Goal: Communication & Community: Connect with others

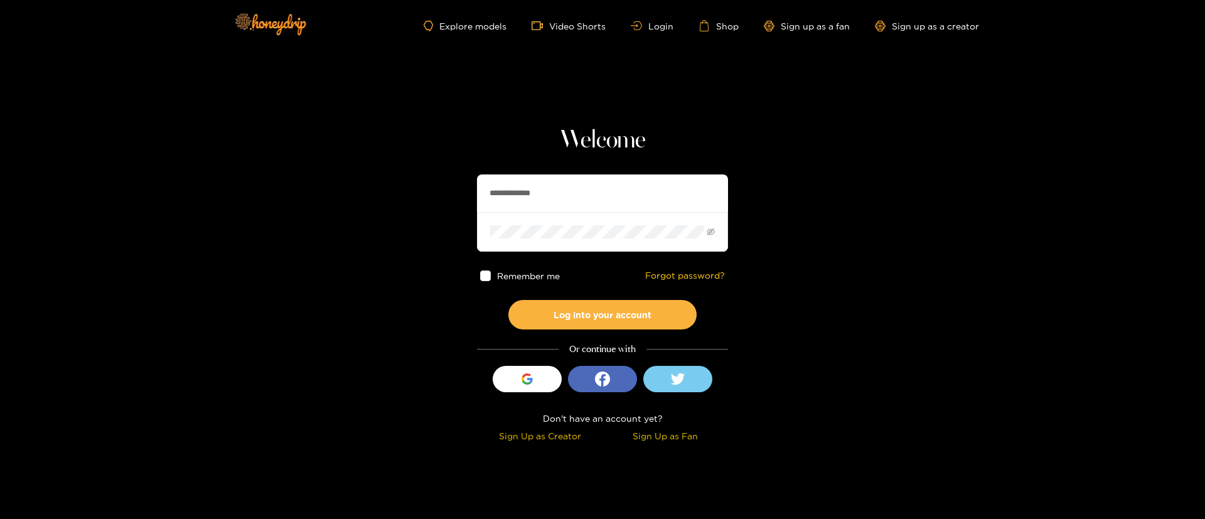
click at [552, 186] on input "**********" at bounding box center [602, 194] width 251 height 38
paste input "********"
type input "********"
click at [589, 313] on button "Log into your account" at bounding box center [602, 315] width 188 height 30
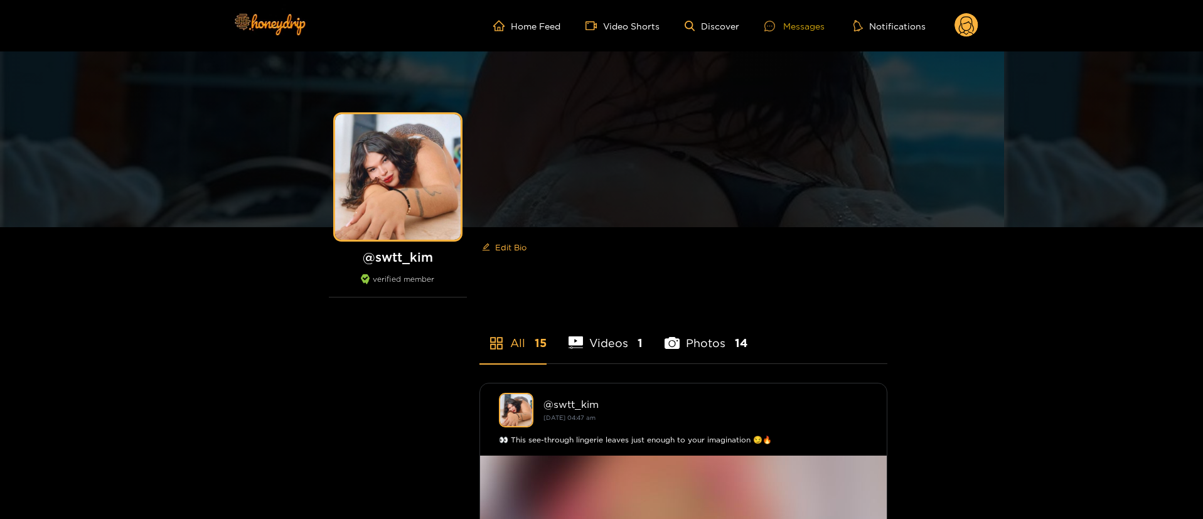
click at [809, 22] on div "Messages" at bounding box center [795, 26] width 60 height 14
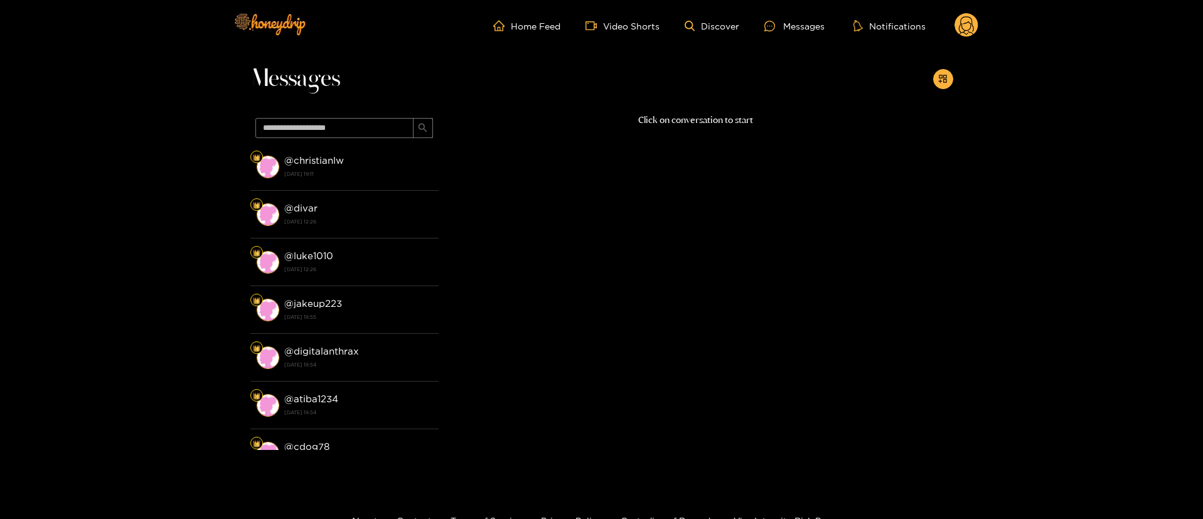
click at [968, 28] on circle at bounding box center [967, 25] width 24 height 24
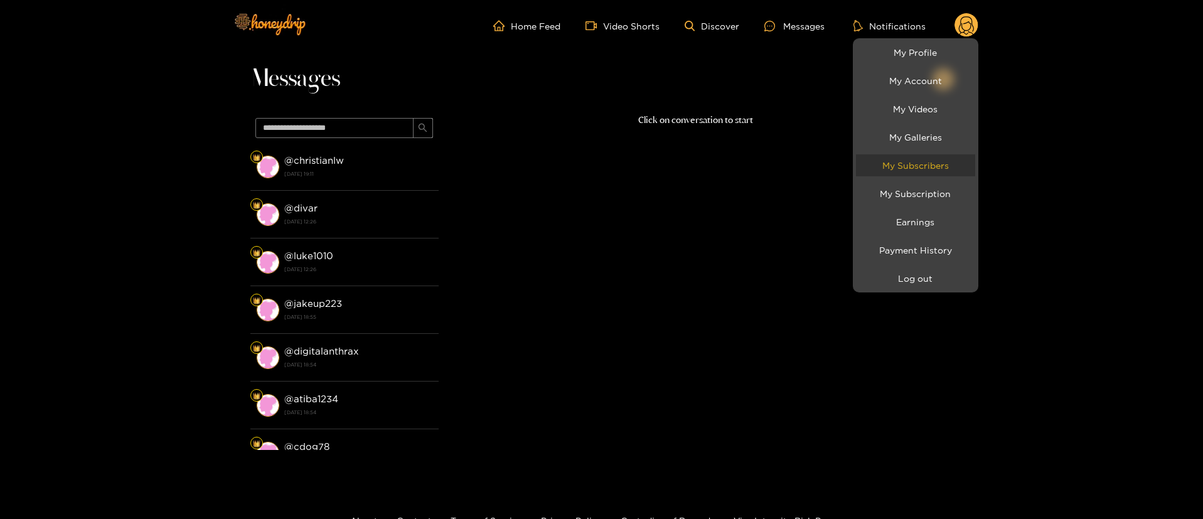
click at [913, 163] on link "My Subscribers" at bounding box center [915, 165] width 119 height 22
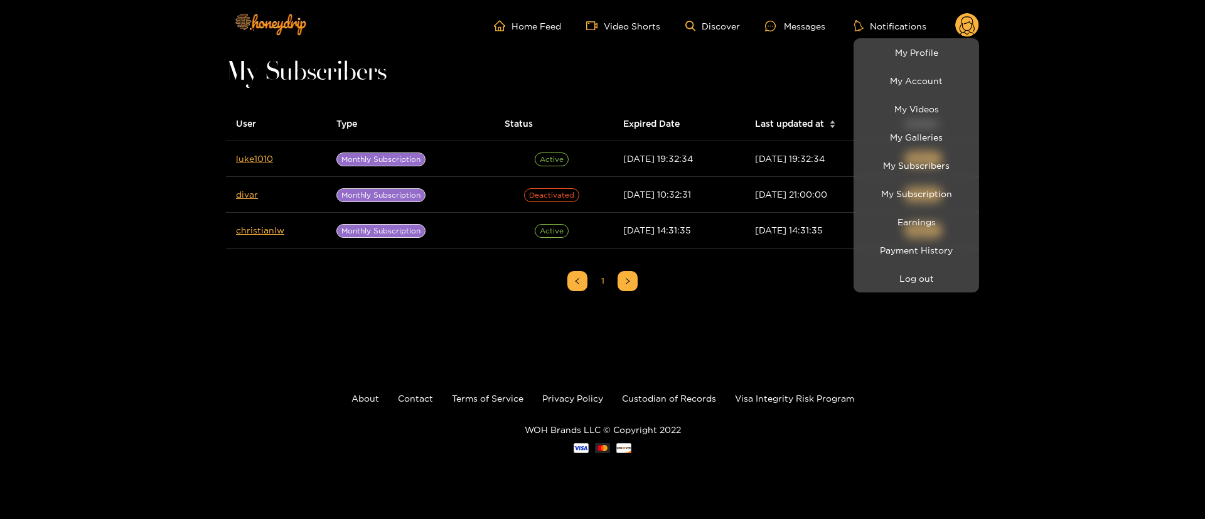
drag, startPoint x: 255, startPoint y: 158, endPoint x: 168, endPoint y: 191, distance: 94.0
click at [168, 191] on div at bounding box center [602, 259] width 1205 height 519
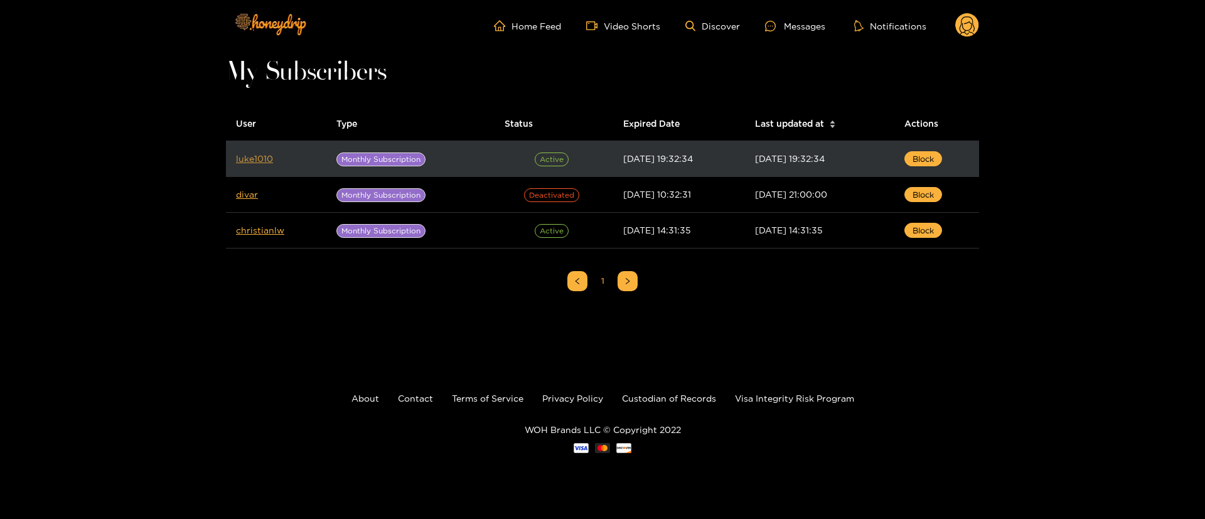
click at [242, 157] on link "luke1010" at bounding box center [254, 158] width 37 height 9
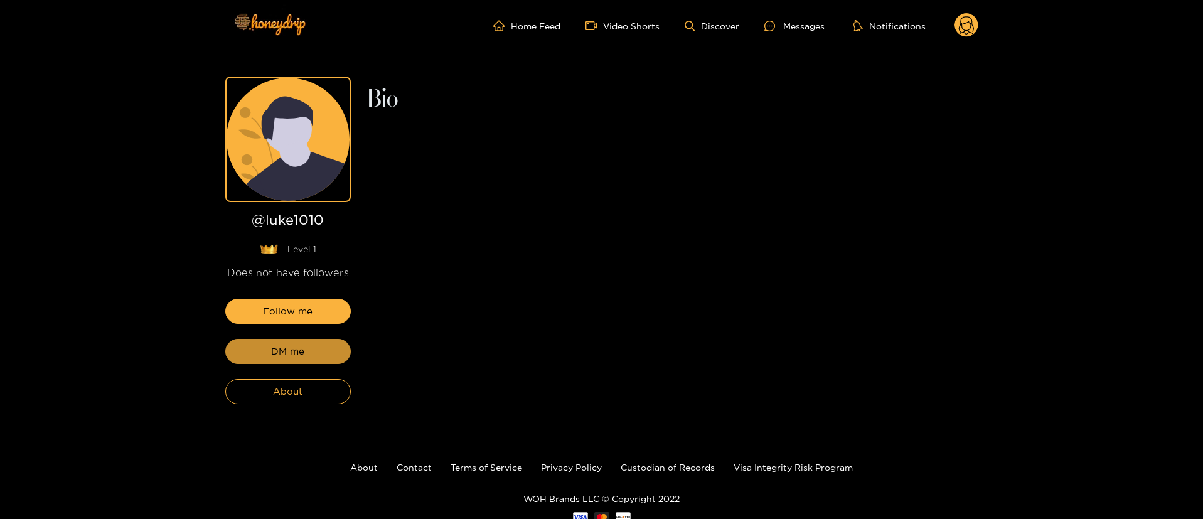
click at [317, 355] on button "DM me" at bounding box center [288, 351] width 126 height 25
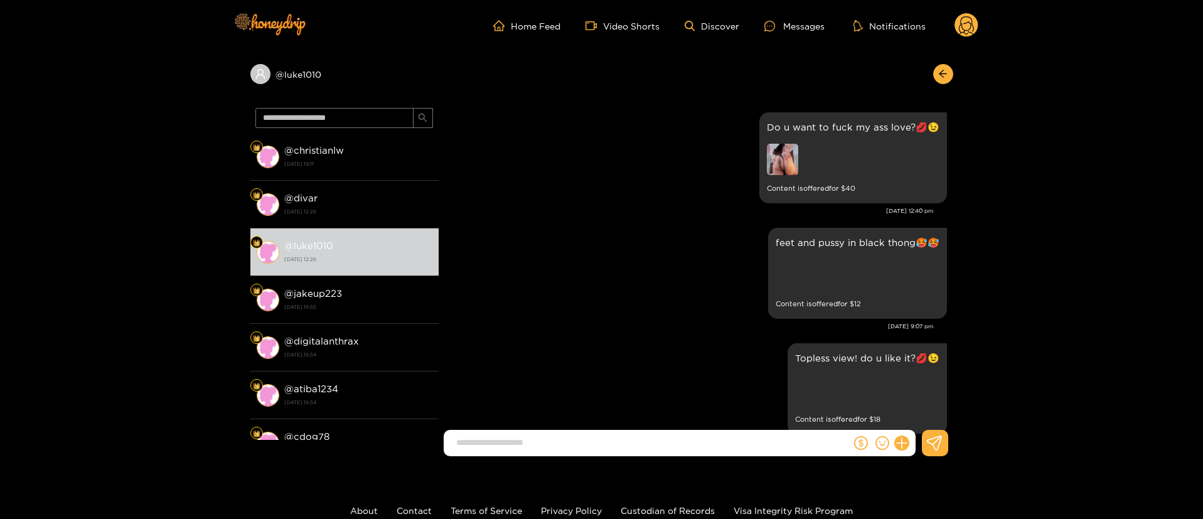
scroll to position [2579, 0]
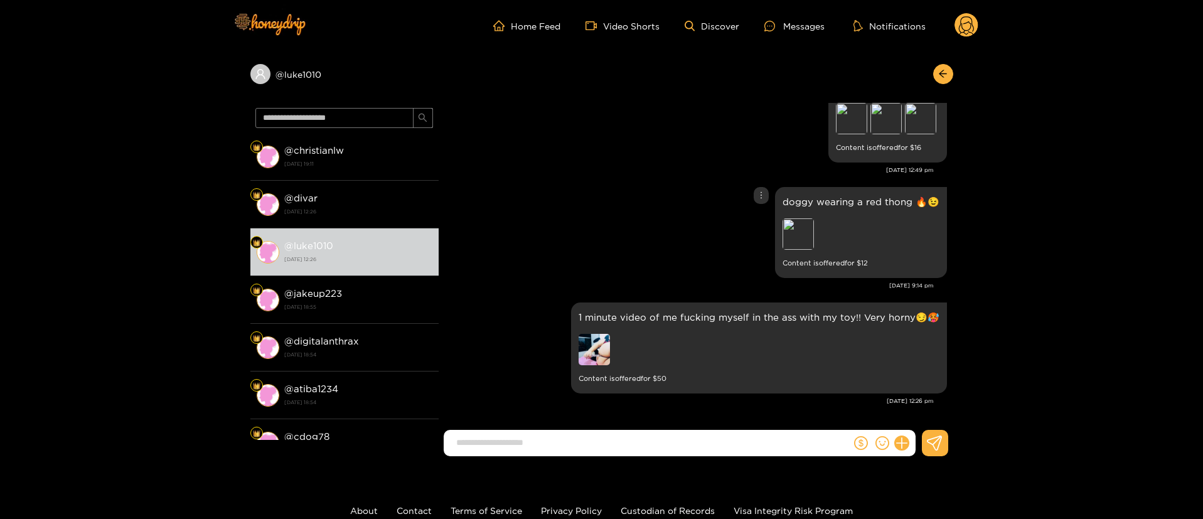
click at [672, 223] on div "doggy wearing a red thong 🔥😉 Preview Content is offered for $ 12" at bounding box center [696, 232] width 502 height 97
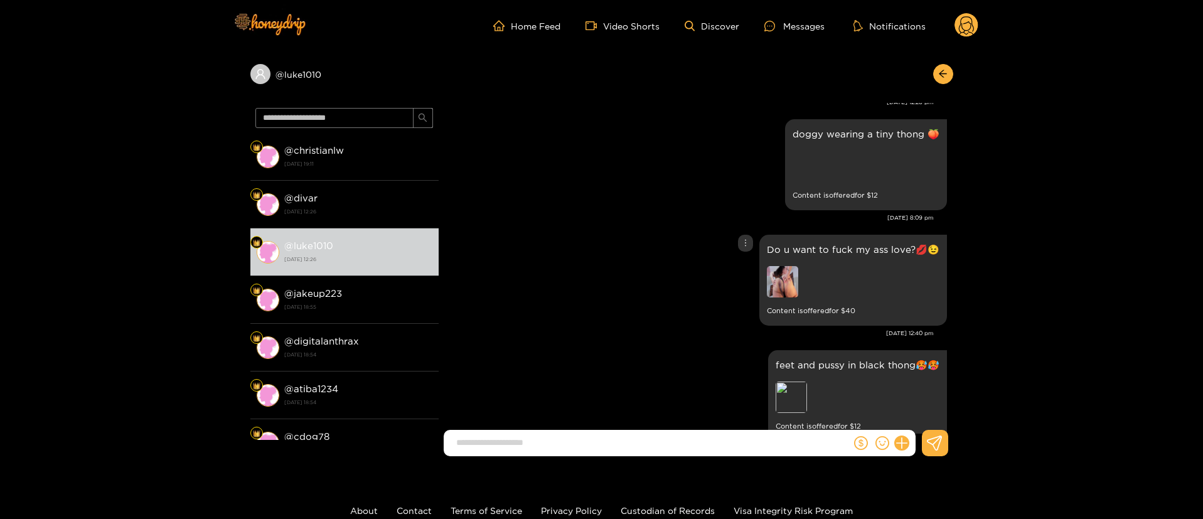
scroll to position [1695, 0]
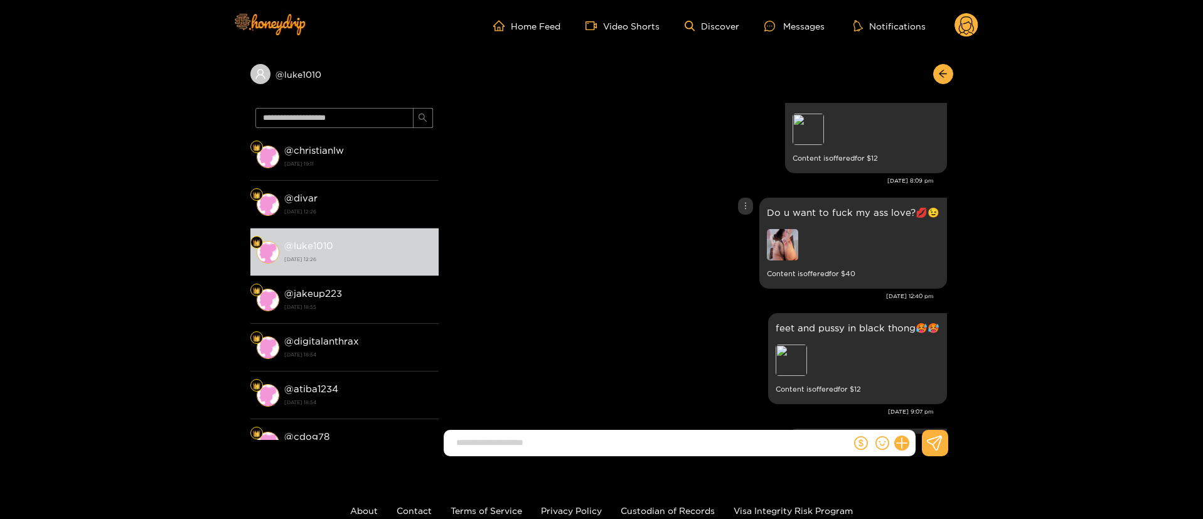
click at [790, 235] on img at bounding box center [782, 244] width 31 height 31
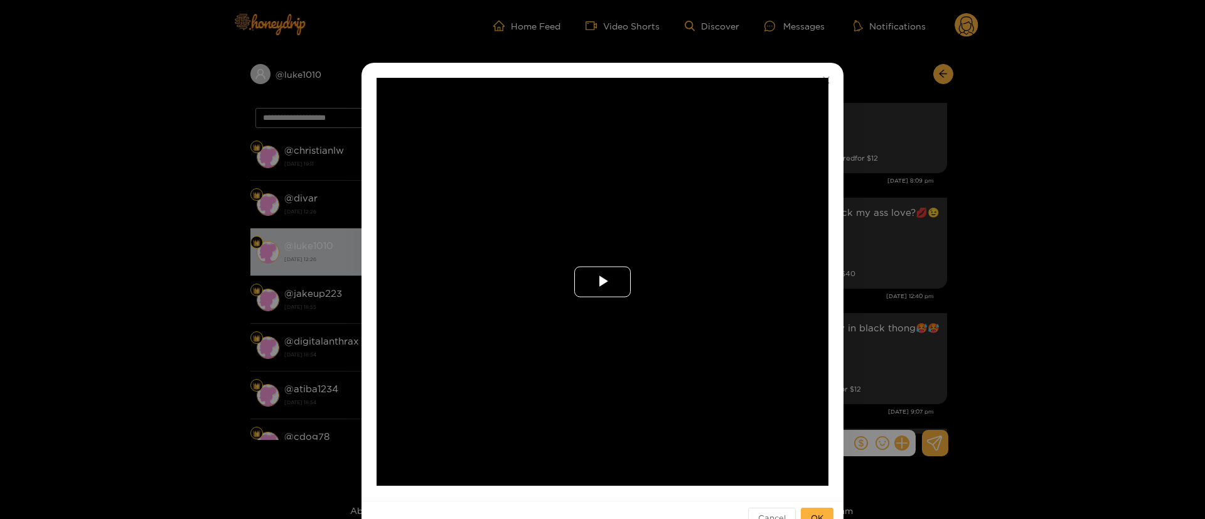
click at [603, 282] on span "Video Player" at bounding box center [603, 282] width 0 height 0
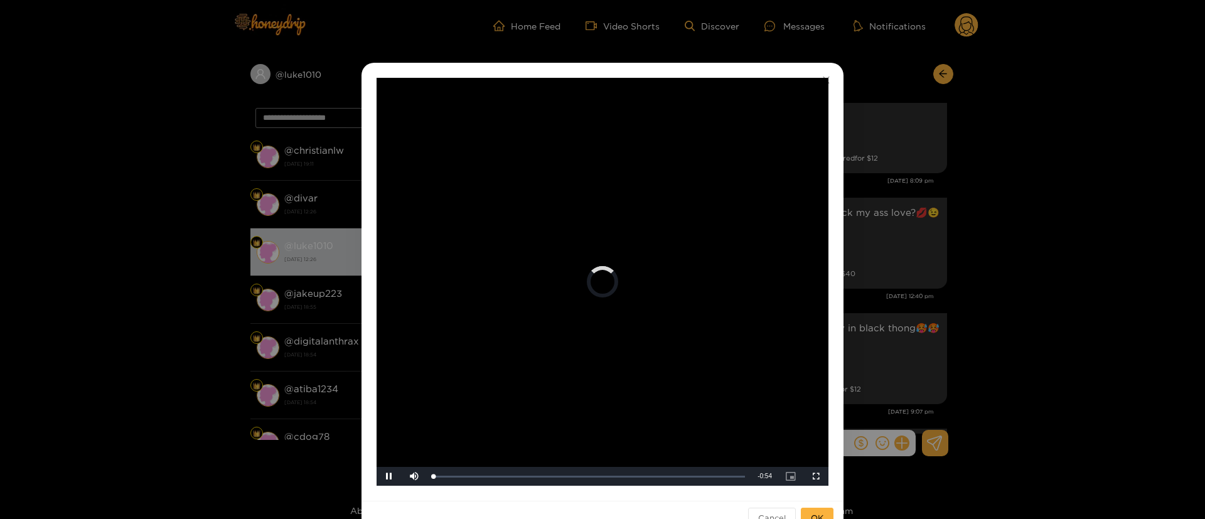
click at [890, 257] on div "**********" at bounding box center [602, 259] width 1205 height 519
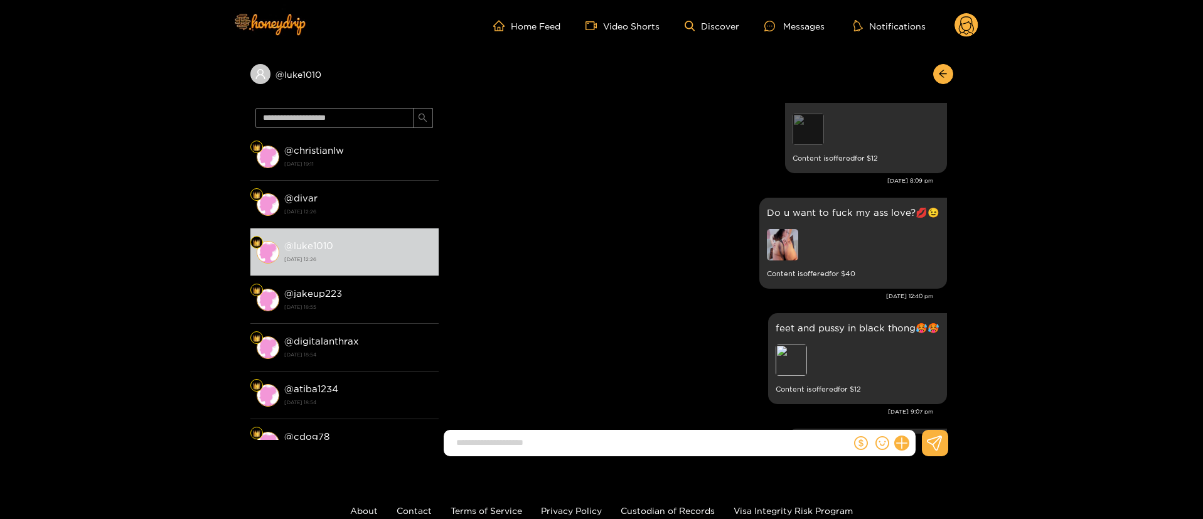
click at [810, 114] on div "Preview" at bounding box center [808, 129] width 31 height 31
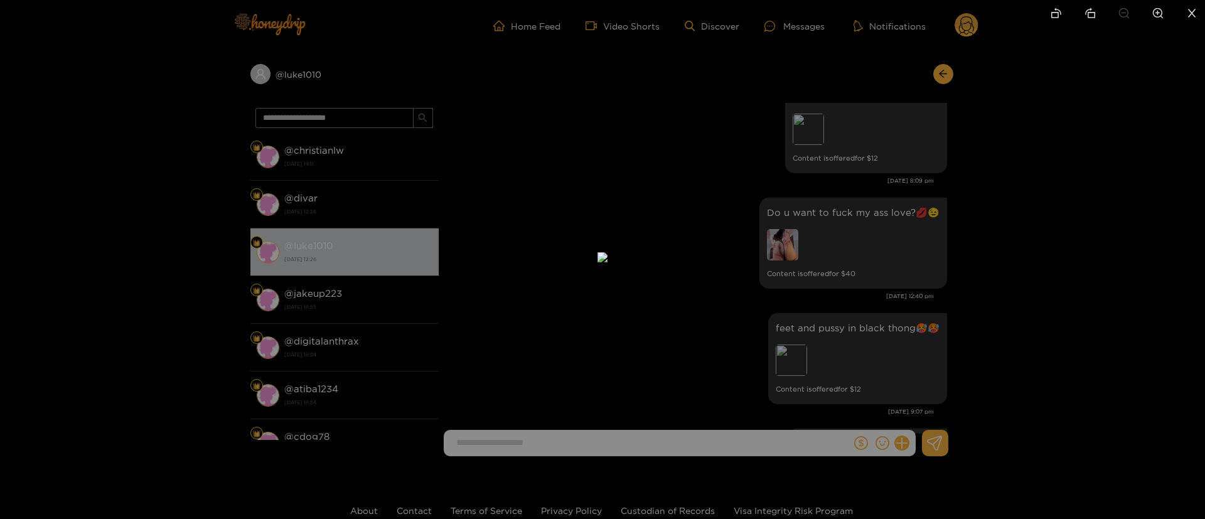
click at [856, 168] on div at bounding box center [602, 259] width 1205 height 519
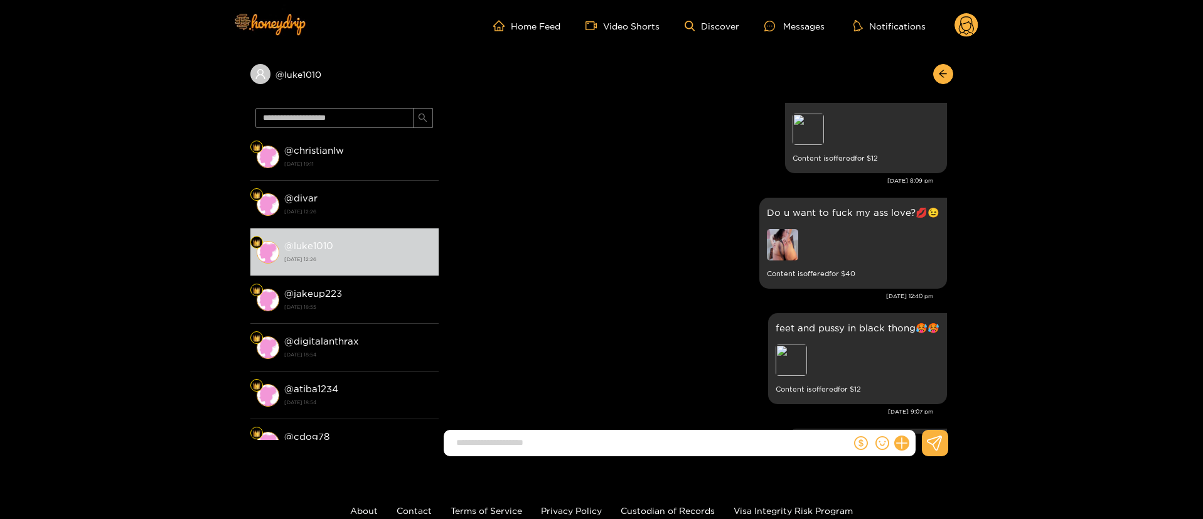
click at [662, 176] on div "[DATE] 8:09 pm" at bounding box center [689, 180] width 489 height 9
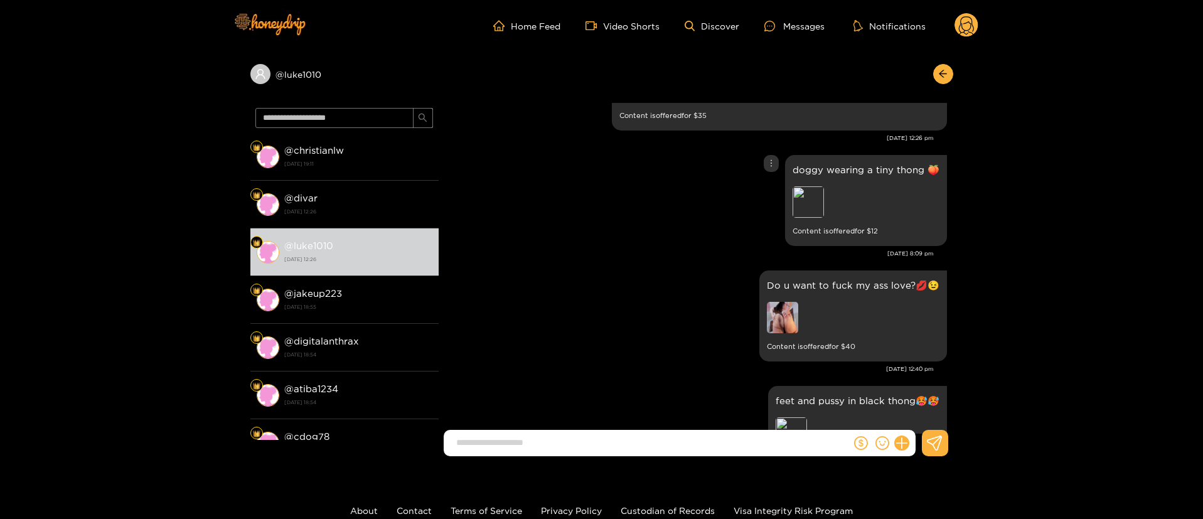
scroll to position [1620, 0]
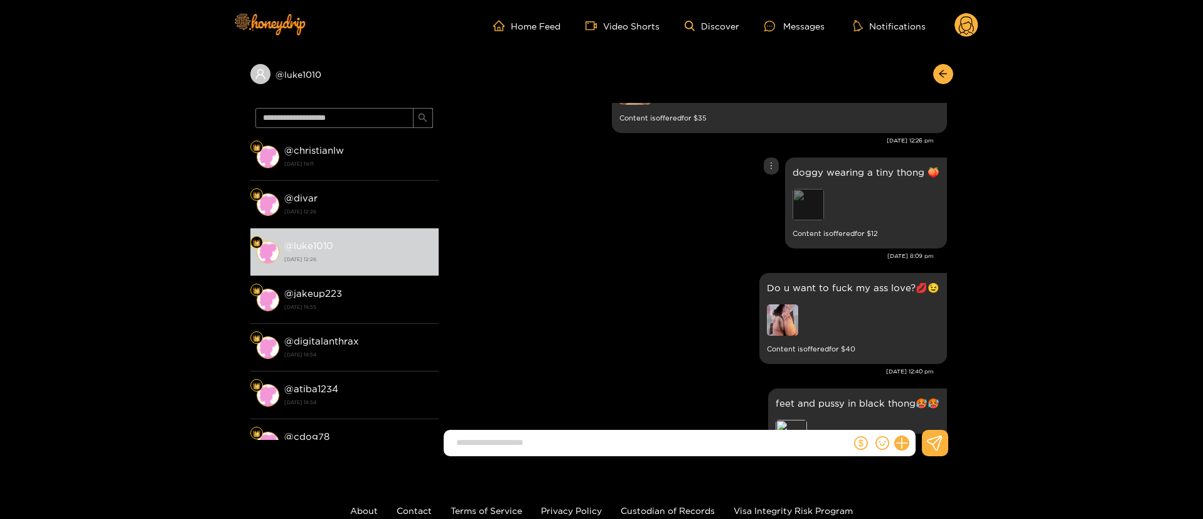
click at [814, 190] on div "Preview" at bounding box center [808, 204] width 31 height 31
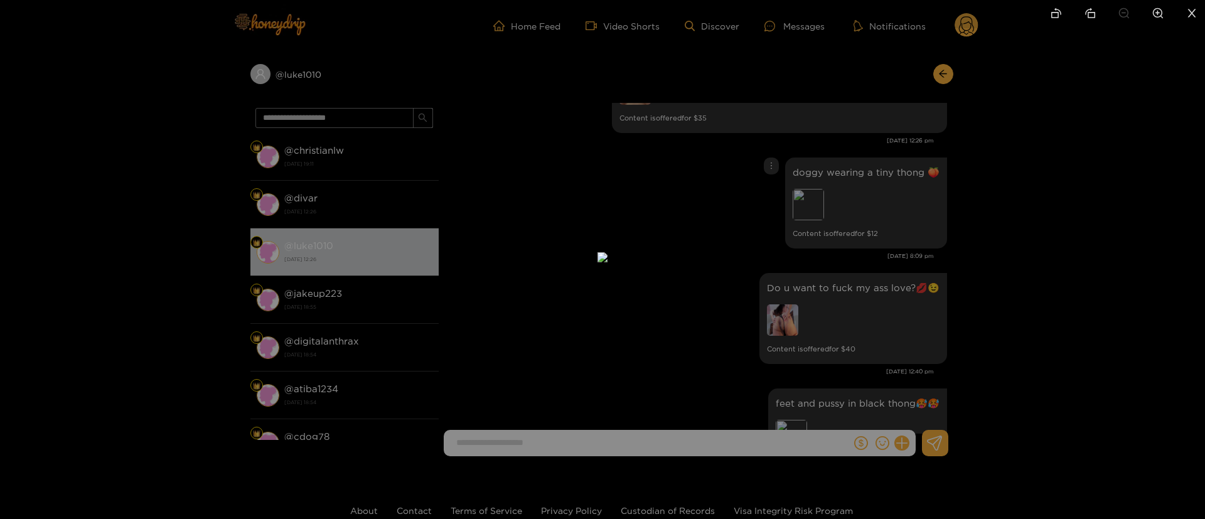
click at [885, 176] on div at bounding box center [602, 259] width 1205 height 519
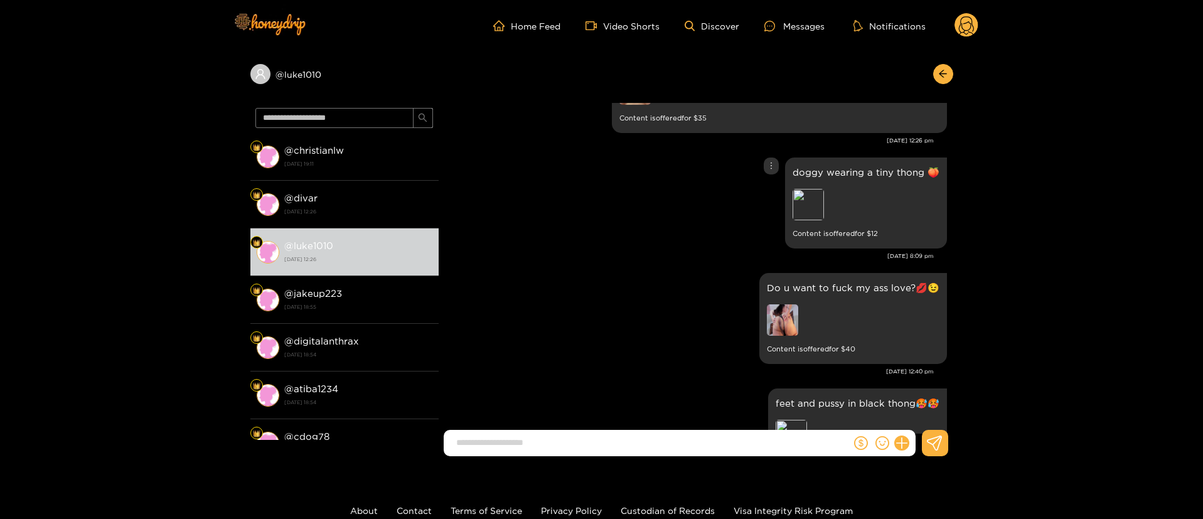
click at [827, 165] on p "doggy wearing a tiny thong 🍑" at bounding box center [866, 172] width 147 height 14
copy p "doggy wearing a tiny thong 🍑"
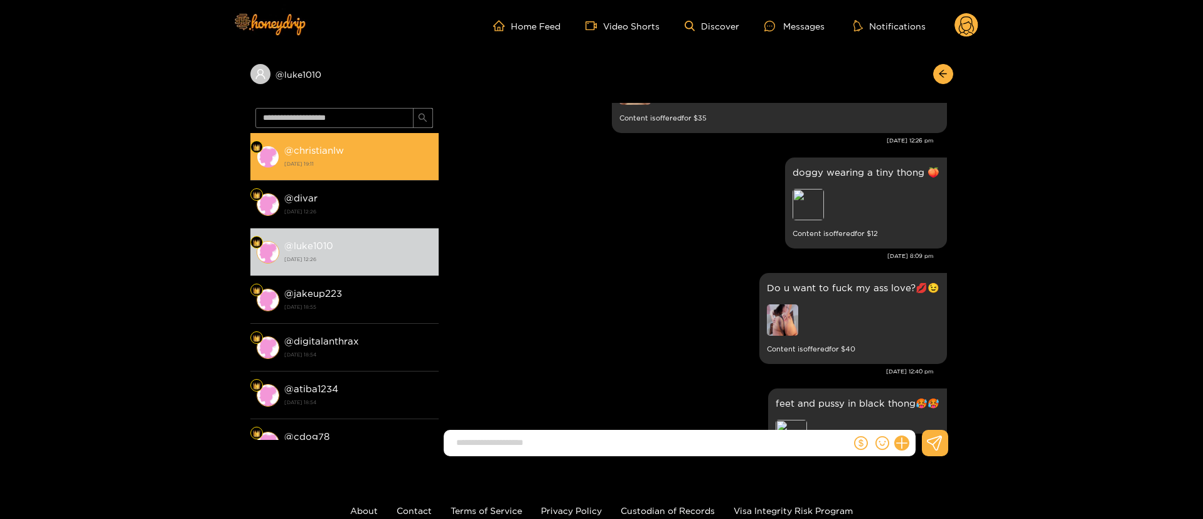
click at [363, 145] on div "@ christianlw [DATE] 19:11" at bounding box center [358, 157] width 148 height 28
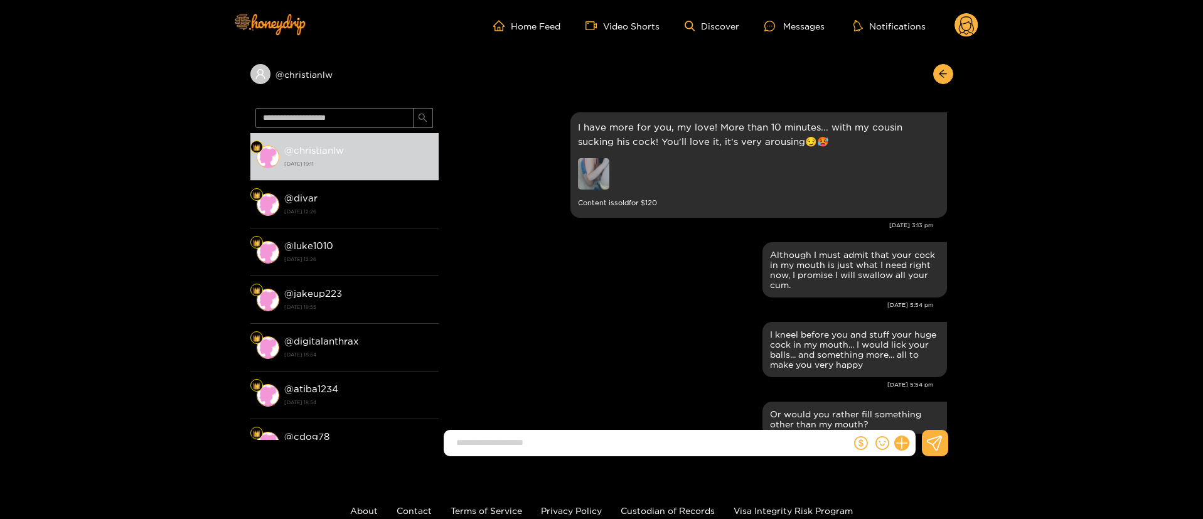
click at [559, 308] on div "[DATE] 5:54 pm" at bounding box center [689, 305] width 489 height 9
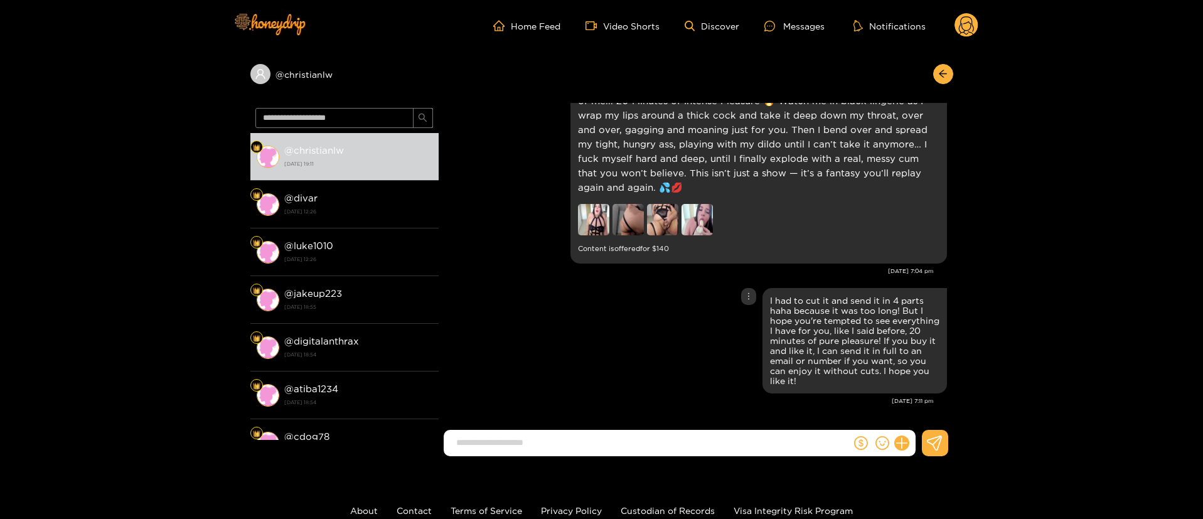
click at [645, 316] on div "I had to cut it and send it in 4 parts haha because it was too long! But I hope…" at bounding box center [696, 341] width 502 height 112
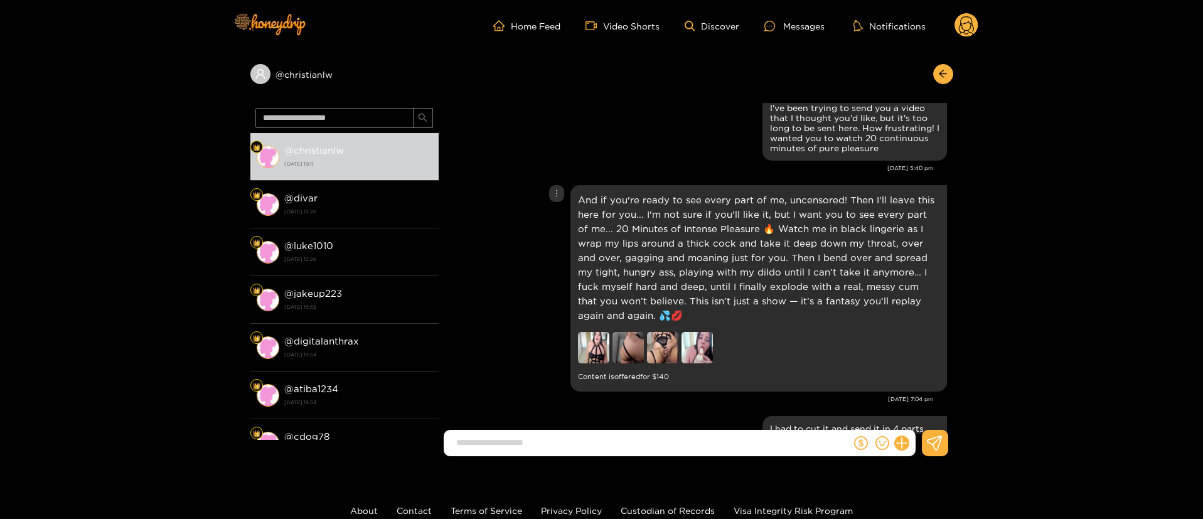
scroll to position [1923, 0]
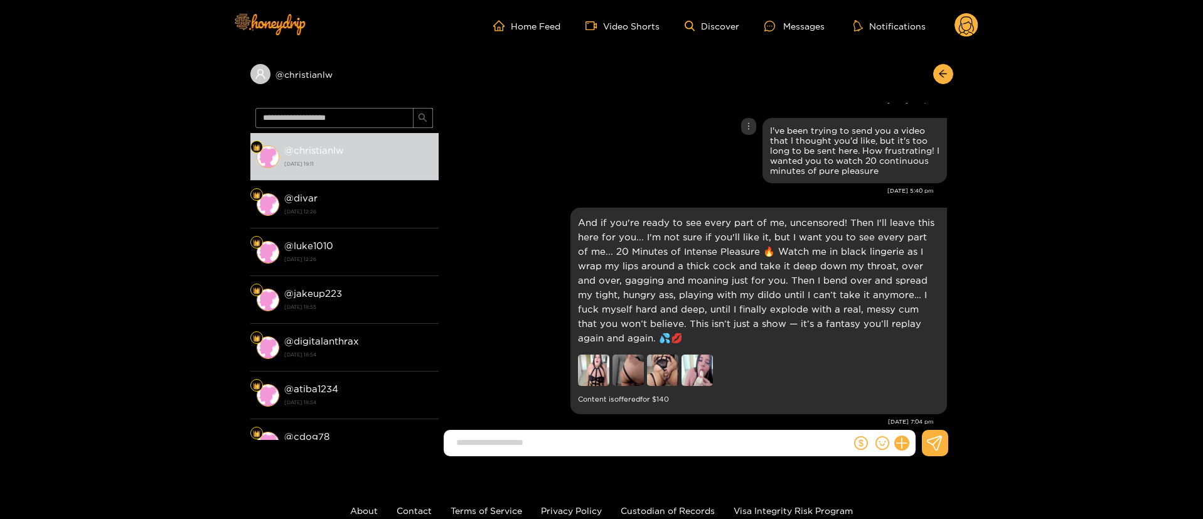
click at [723, 170] on div "I've been trying to send you a video that I thought you'd like, but it's too lo…" at bounding box center [696, 151] width 502 height 72
click at [529, 316] on div "And if you're ready to see every part of me, uncensored! Then I'll leave this h…" at bounding box center [696, 311] width 502 height 213
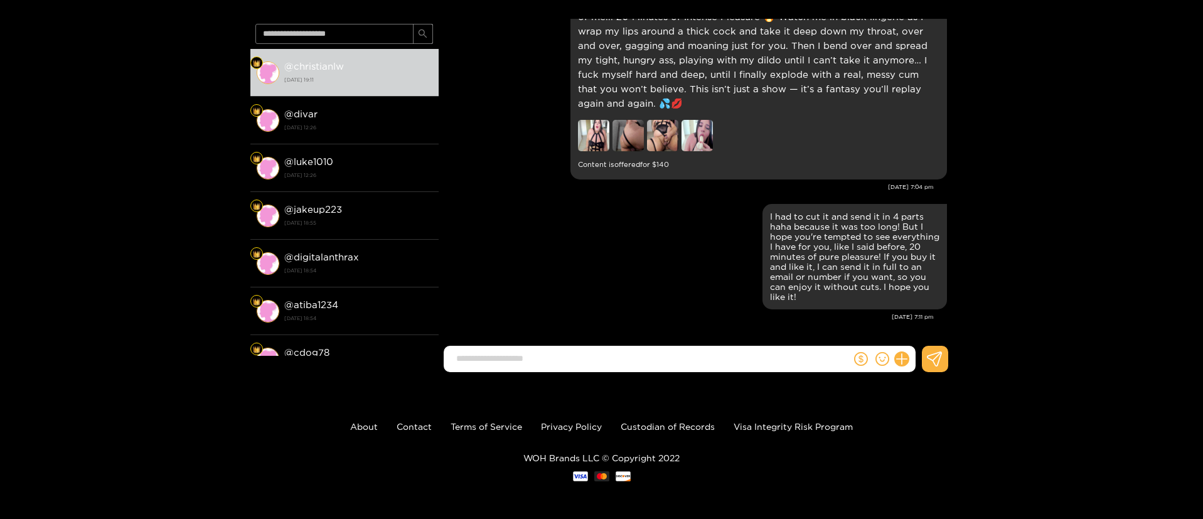
scroll to position [0, 0]
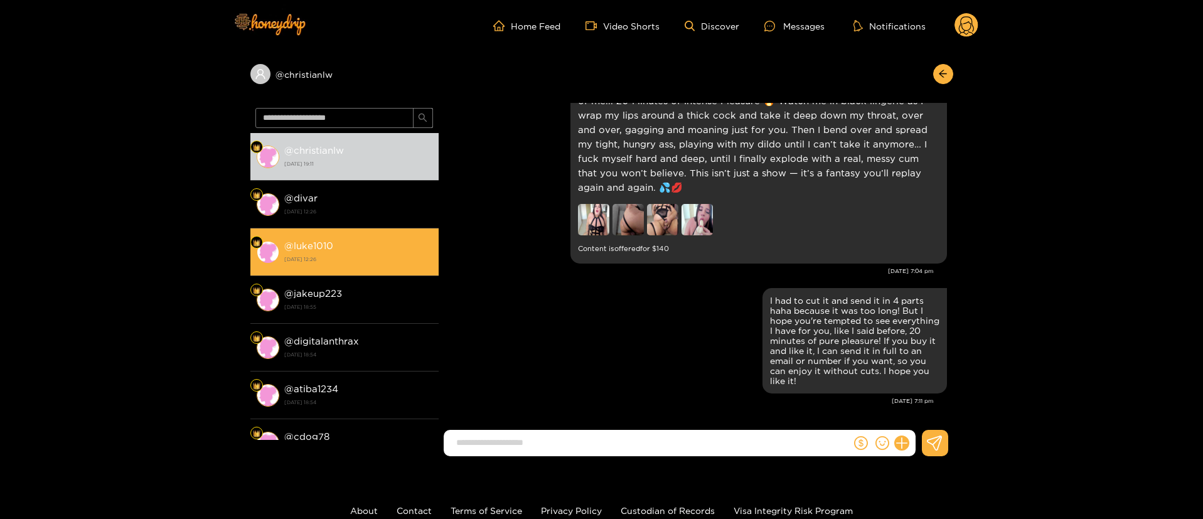
click at [394, 245] on div "@ luke1010 [DATE] 12:26" at bounding box center [358, 252] width 148 height 28
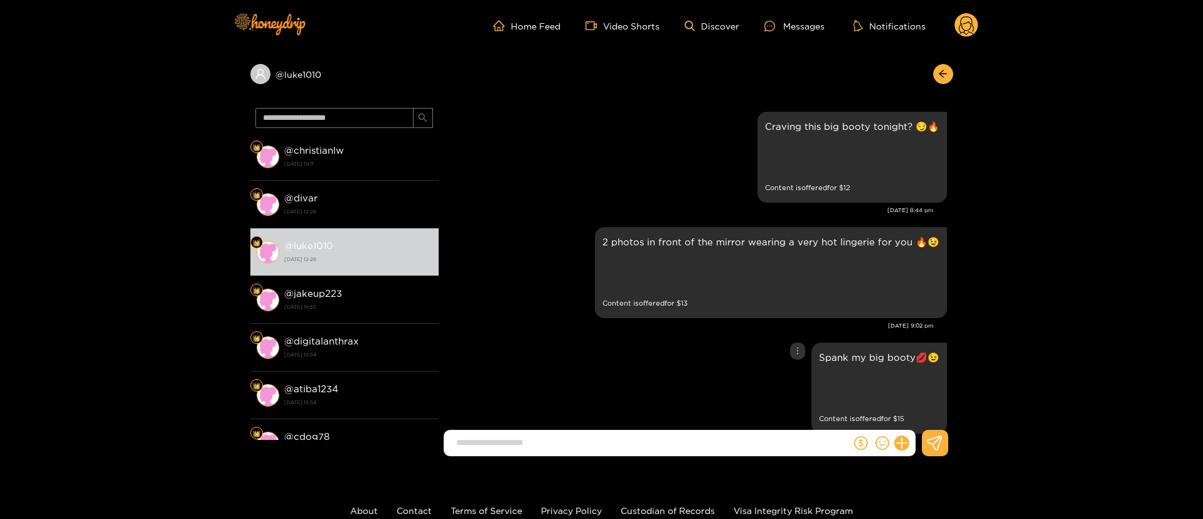
scroll to position [2699, 0]
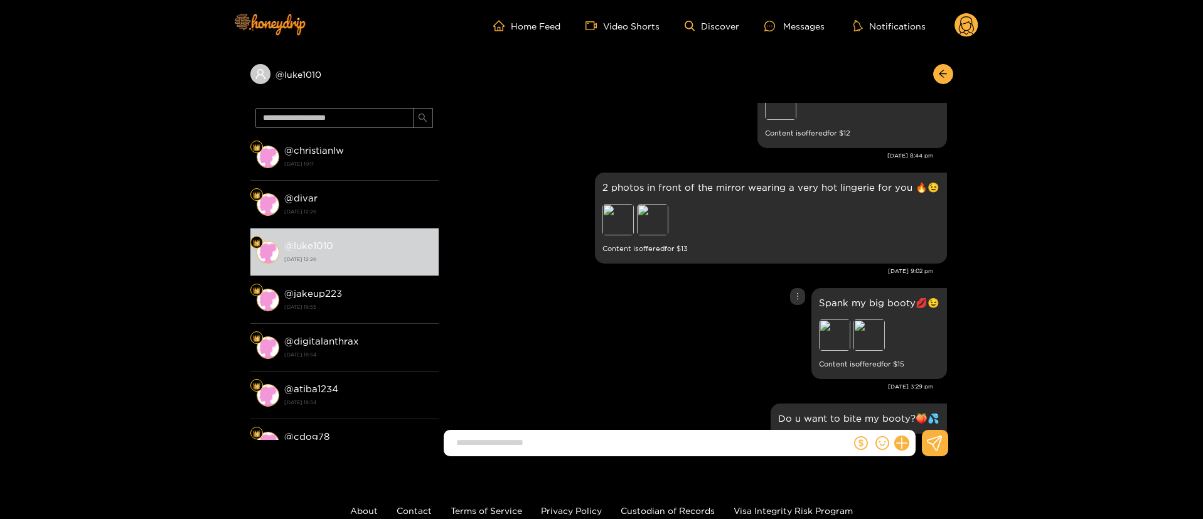
click at [591, 334] on div "Spank my big booty💋😉 Preview Preview Content is offered for $ 15" at bounding box center [696, 333] width 502 height 97
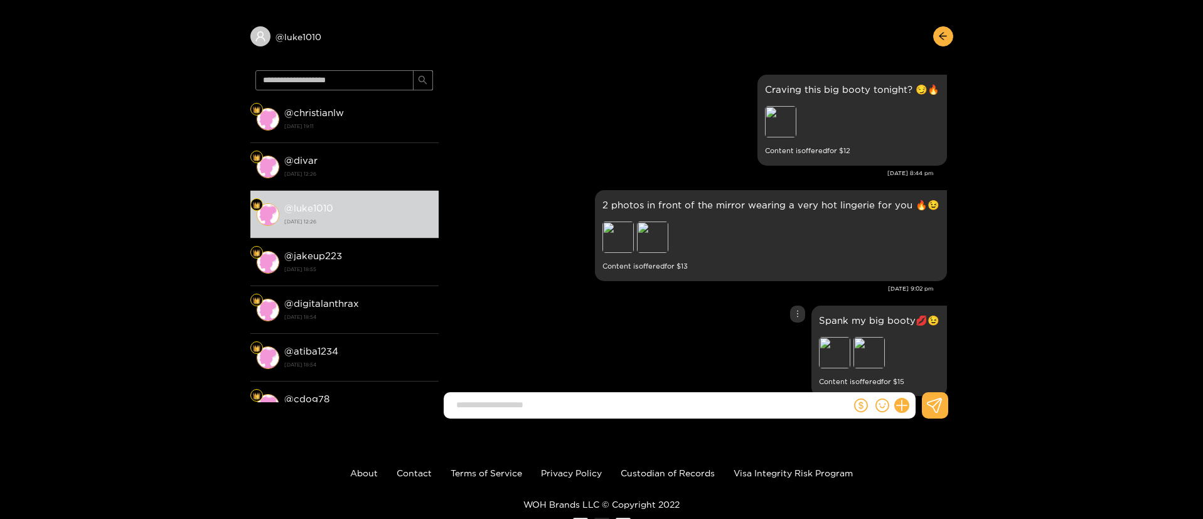
scroll to position [771, 0]
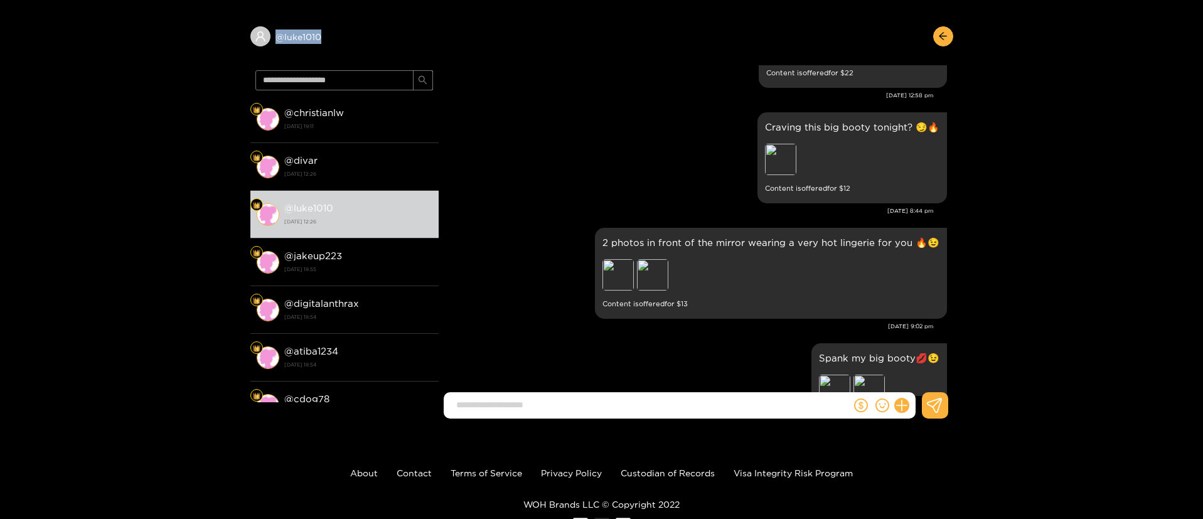
drag, startPoint x: 356, startPoint y: 34, endPoint x: 242, endPoint y: 61, distance: 117.4
click at [242, 61] on div "@ luke1010 @ christianlw [DATE] 19:11 @ divar [DATE] 12:26 @ luke1010 [DATE] 12…" at bounding box center [601, 221] width 1203 height 415
copy div "@ luke1010"
click at [684, 245] on div "2 photos in front of the mirror wearing a very hot lingerie for you 🔥😉 Preview …" at bounding box center [771, 273] width 352 height 91
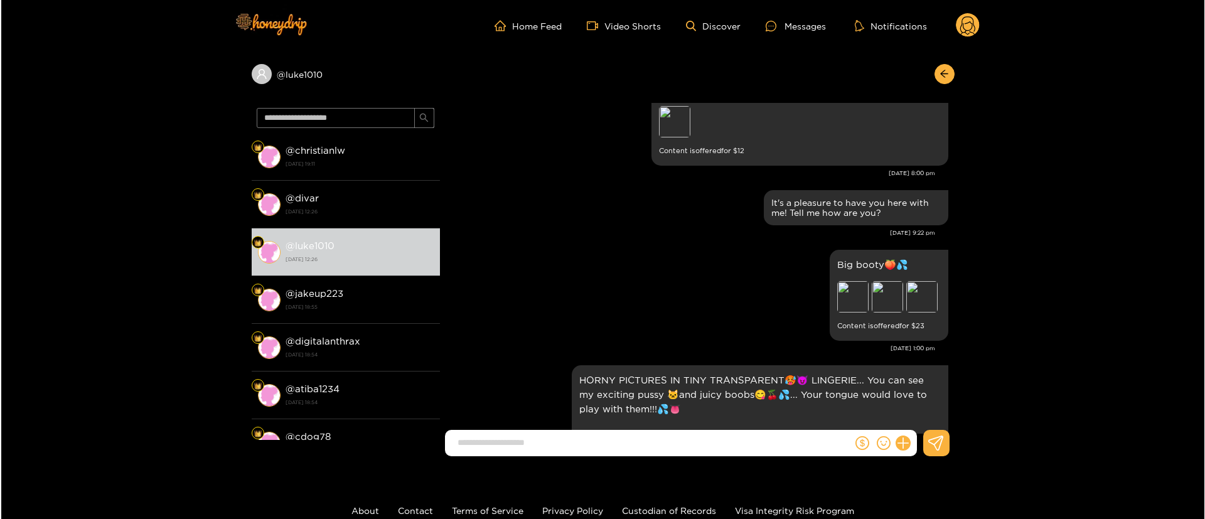
scroll to position [0, 0]
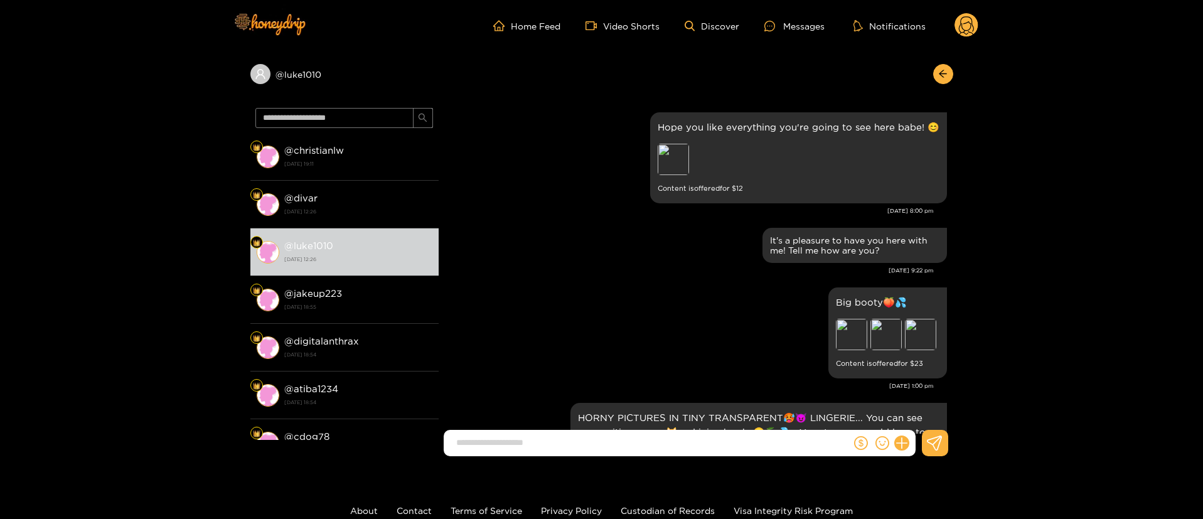
click at [900, 438] on icon at bounding box center [902, 443] width 14 height 14
click at [923, 407] on icon at bounding box center [925, 413] width 12 height 12
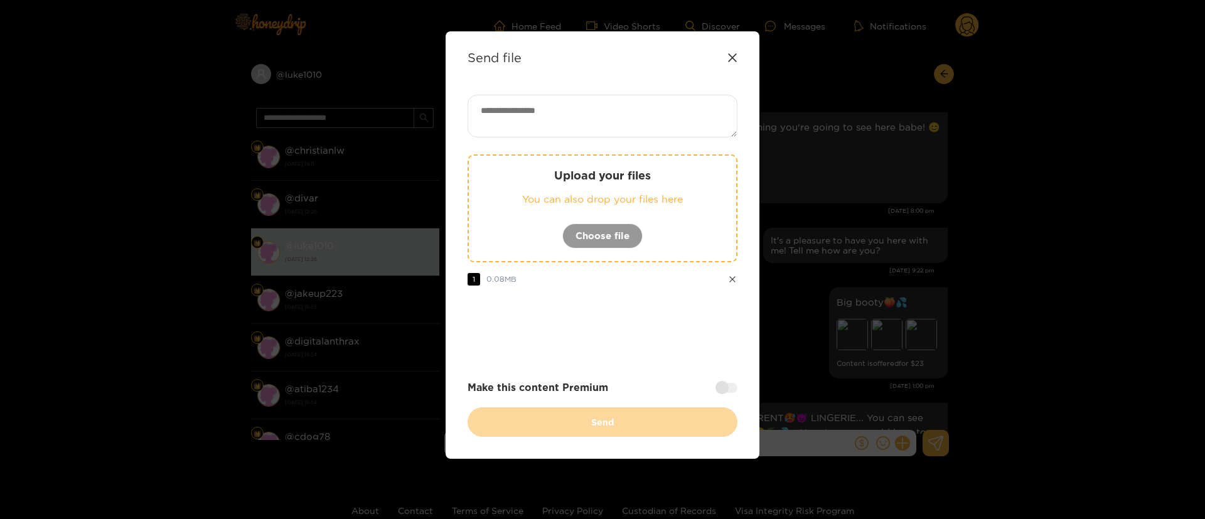
click at [590, 126] on textarea at bounding box center [603, 116] width 270 height 43
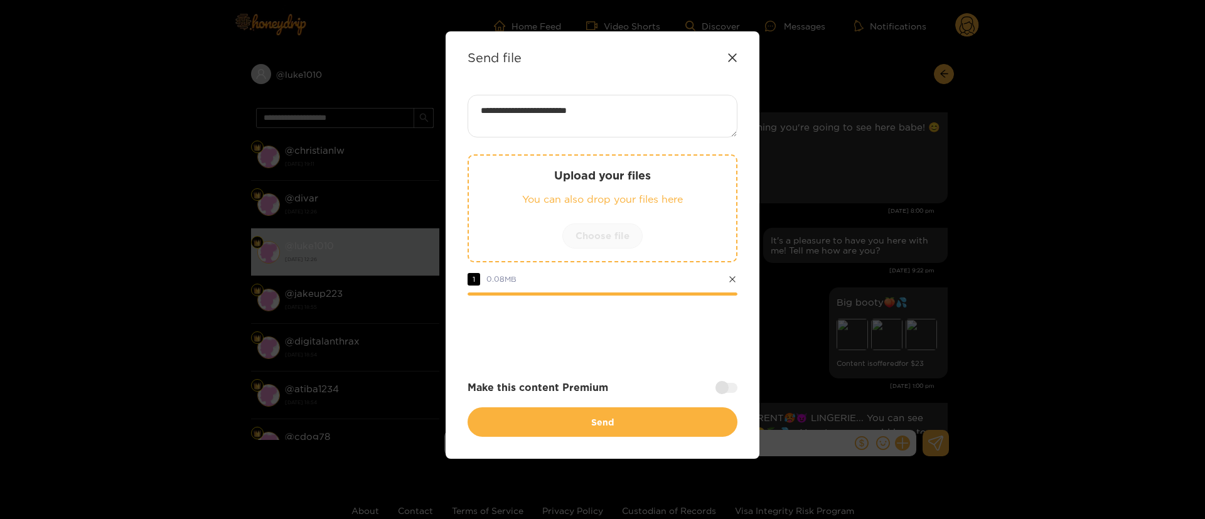
paste textarea "*****"
type textarea "**********"
click at [725, 383] on div at bounding box center [727, 388] width 22 height 10
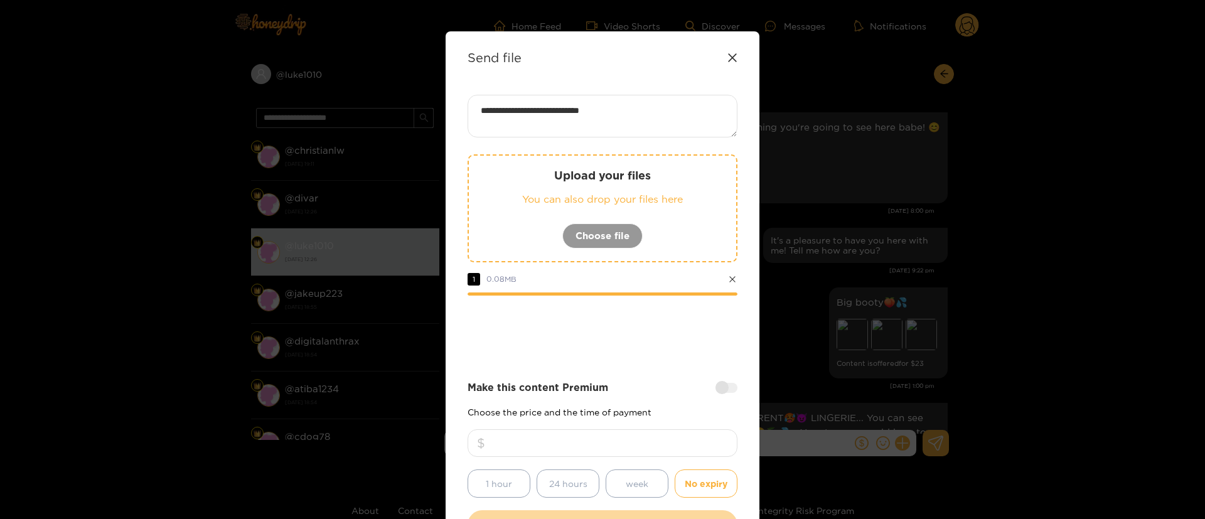
click at [691, 436] on input "number" at bounding box center [603, 443] width 270 height 28
type input "**"
click at [631, 338] on div at bounding box center [603, 330] width 270 height 50
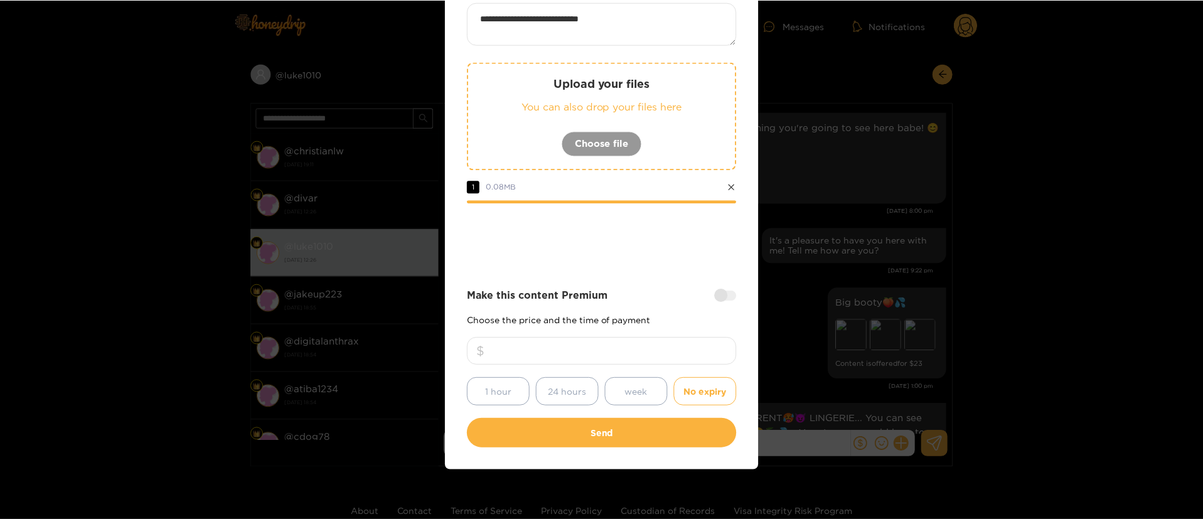
scroll to position [93, 0]
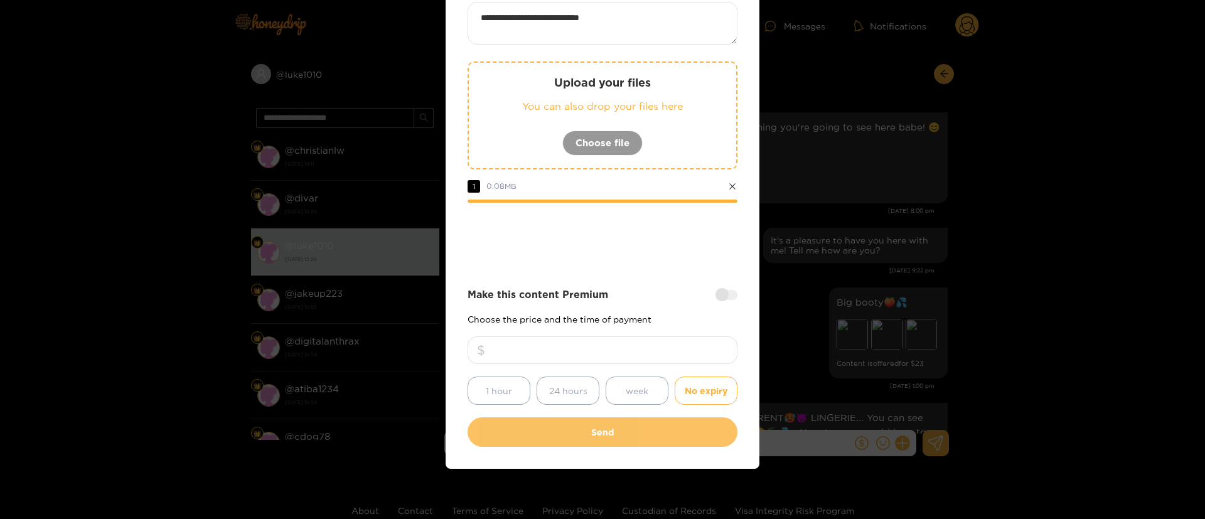
click at [643, 422] on button "Send" at bounding box center [603, 432] width 270 height 30
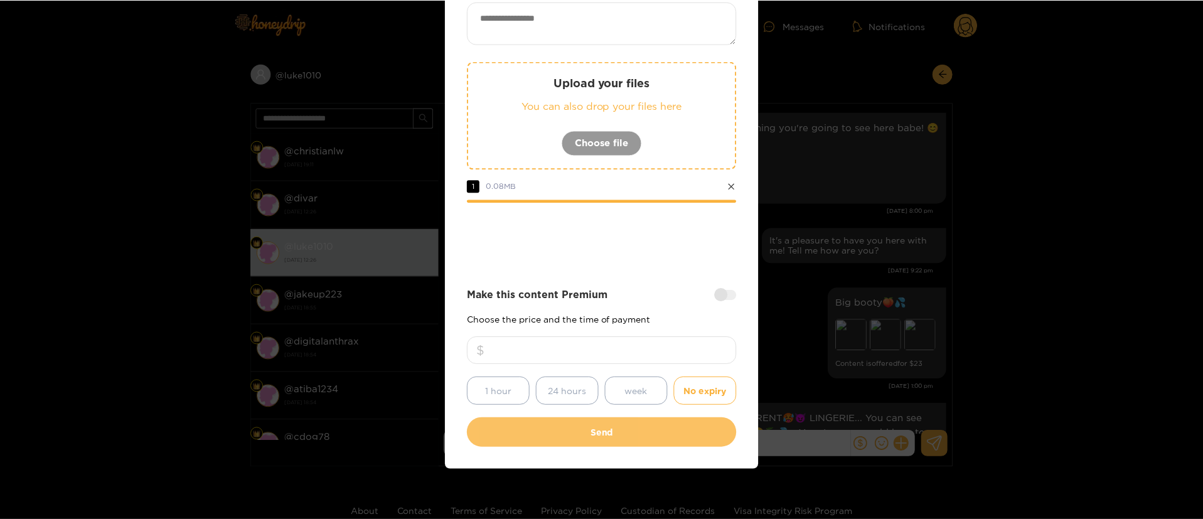
scroll to position [19, 0]
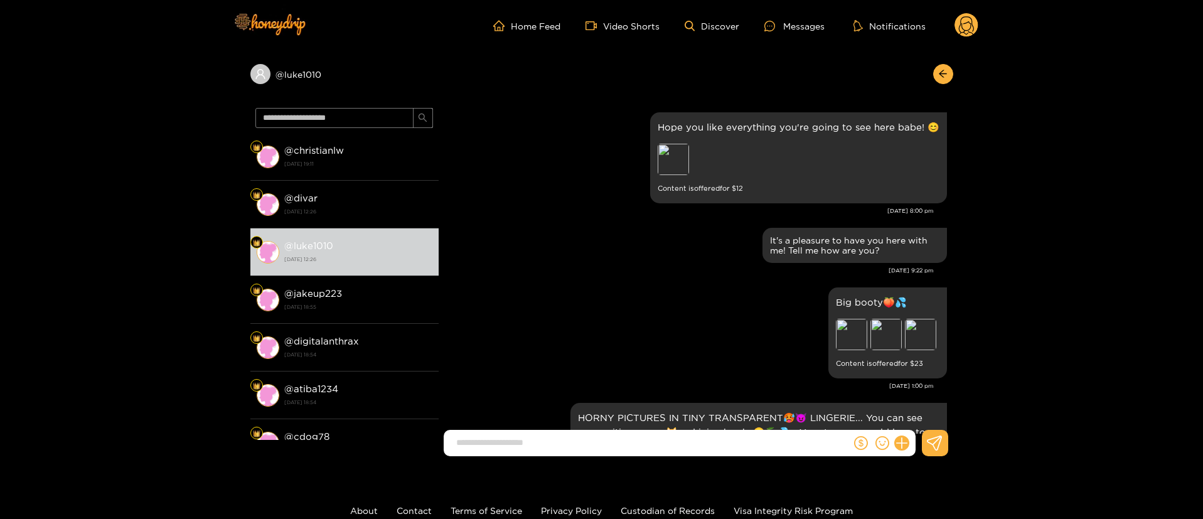
click at [967, 32] on circle at bounding box center [967, 25] width 24 height 24
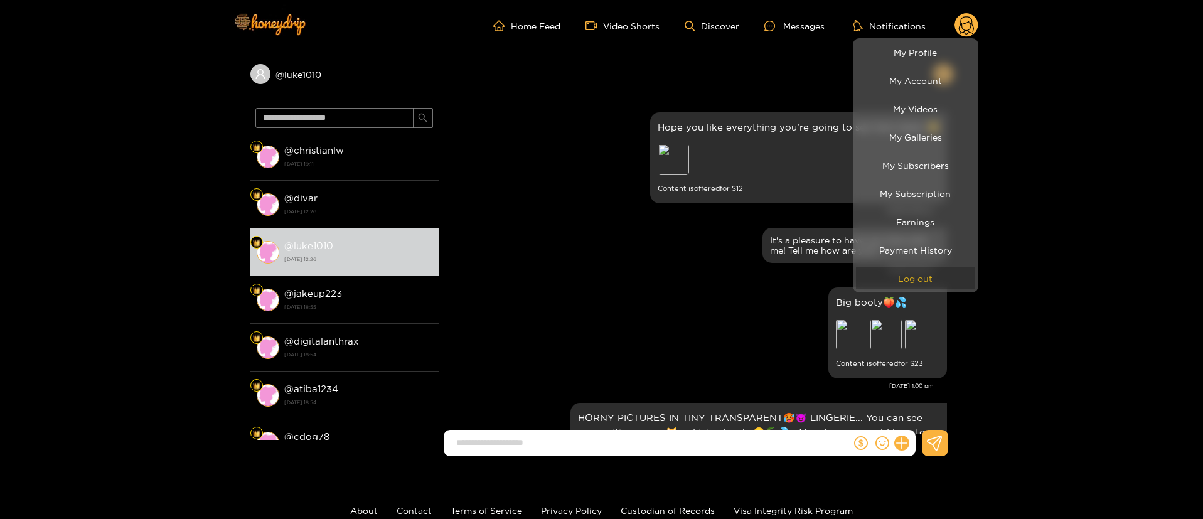
click at [910, 278] on button "Log out" at bounding box center [915, 278] width 119 height 22
